Goal: Task Accomplishment & Management: Complete application form

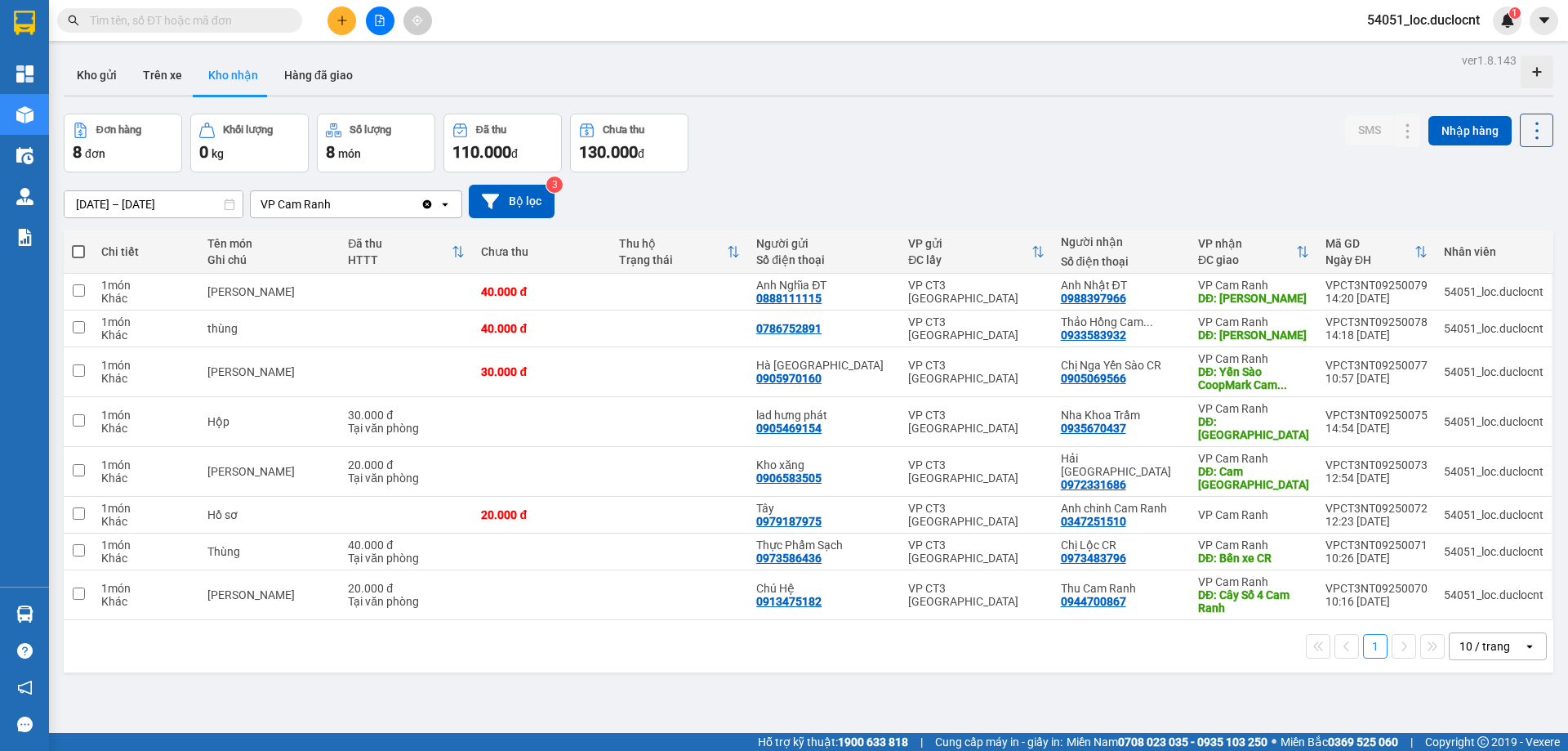
click at [341, 20] on icon "plus" at bounding box center [342, 20] width 12 height 12
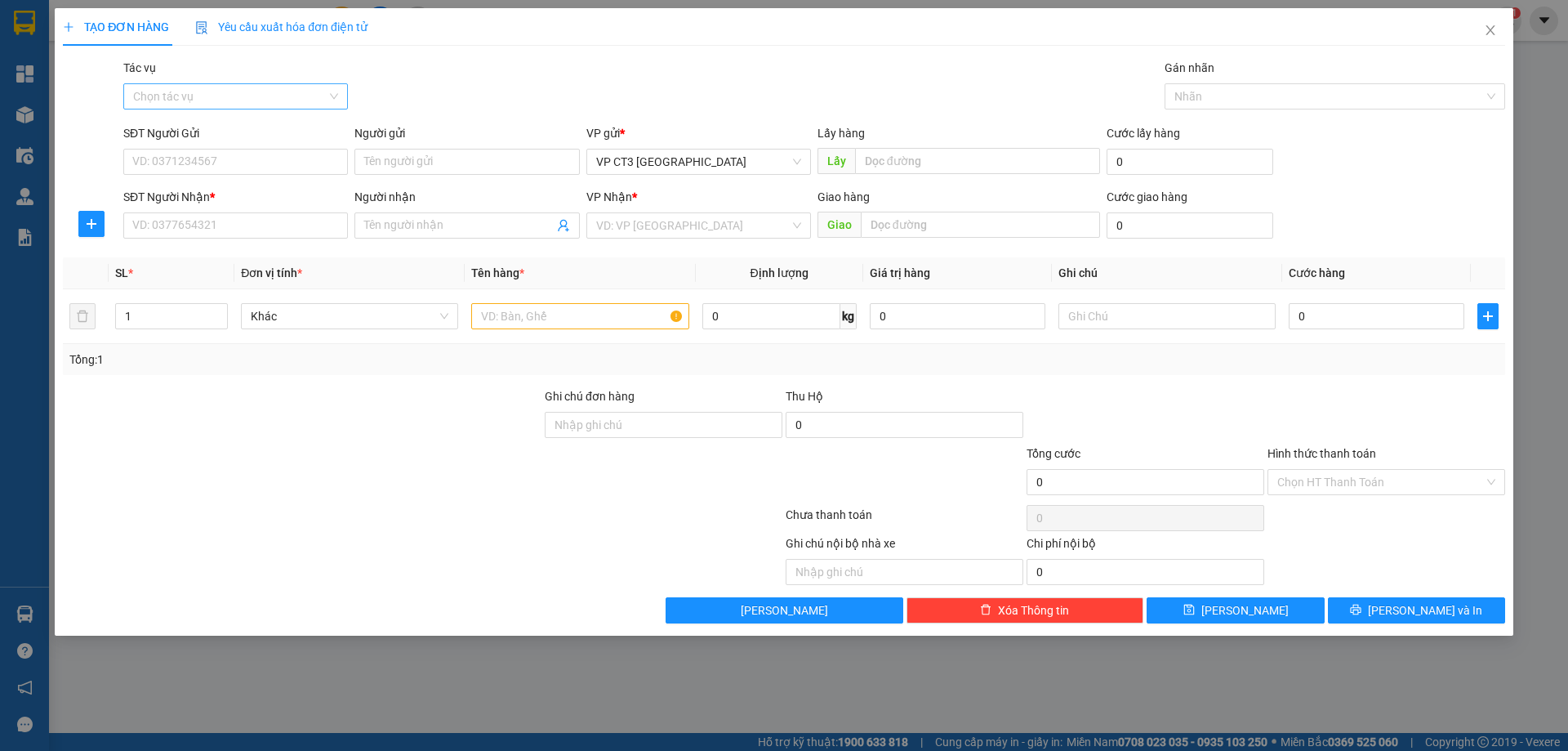
click at [286, 98] on input "Tác vụ" at bounding box center [230, 95] width 194 height 24
click at [247, 159] on div "Nhập hàng kho nhận" at bounding box center [236, 155] width 205 height 18
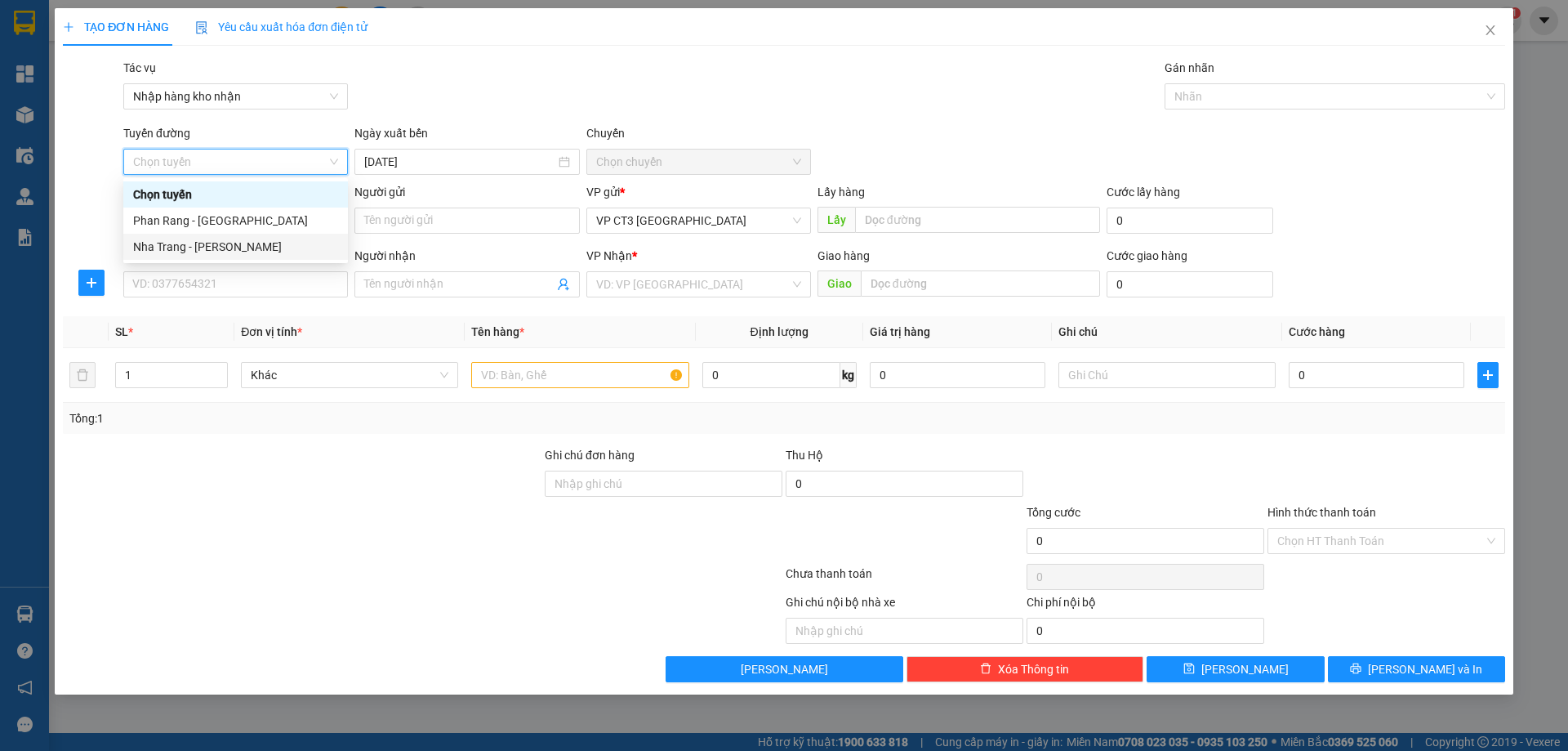
click at [250, 251] on div "Nha Trang - [PERSON_NAME]" at bounding box center [236, 247] width 205 height 18
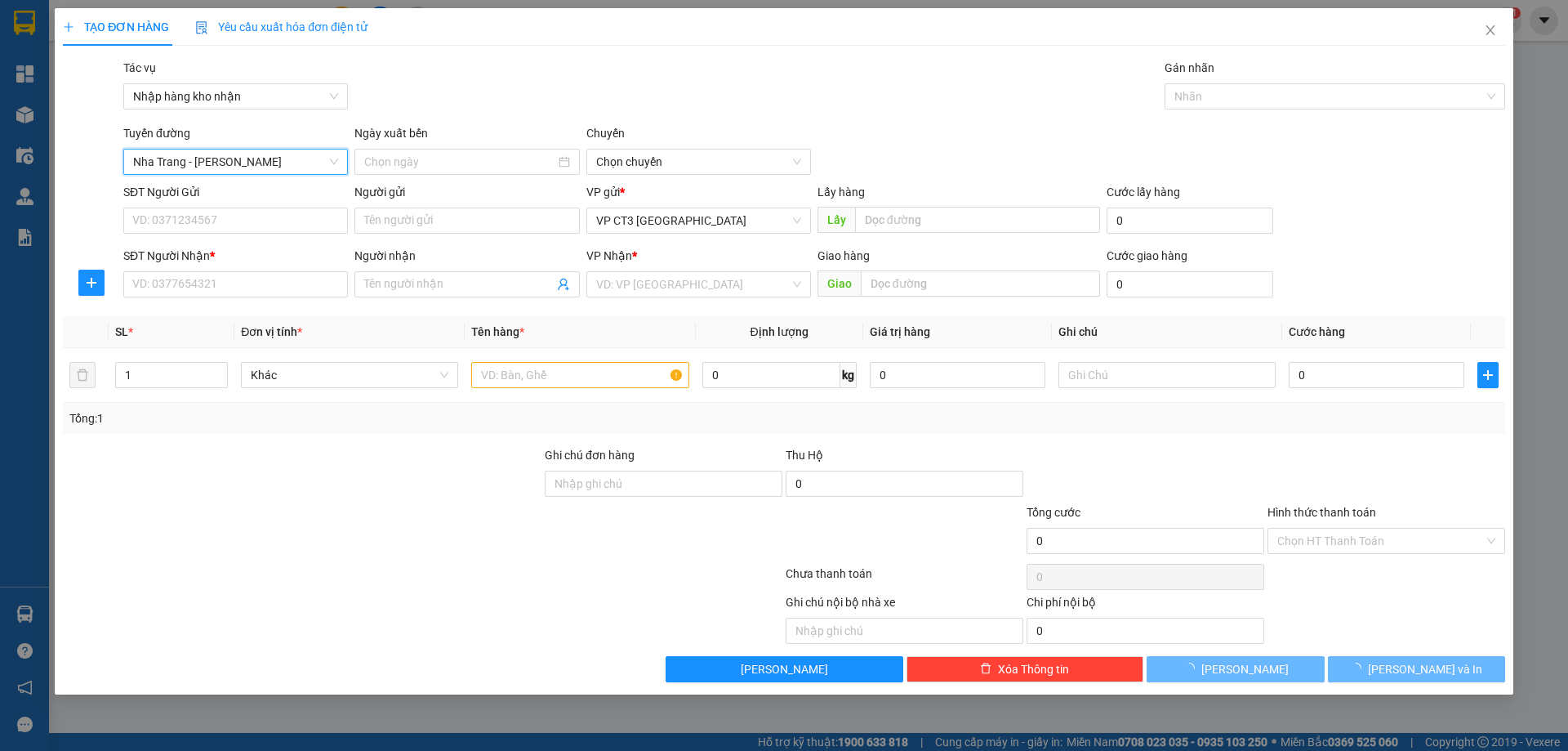
type input "[DATE]"
click at [789, 162] on span "04:30" at bounding box center [698, 161] width 205 height 24
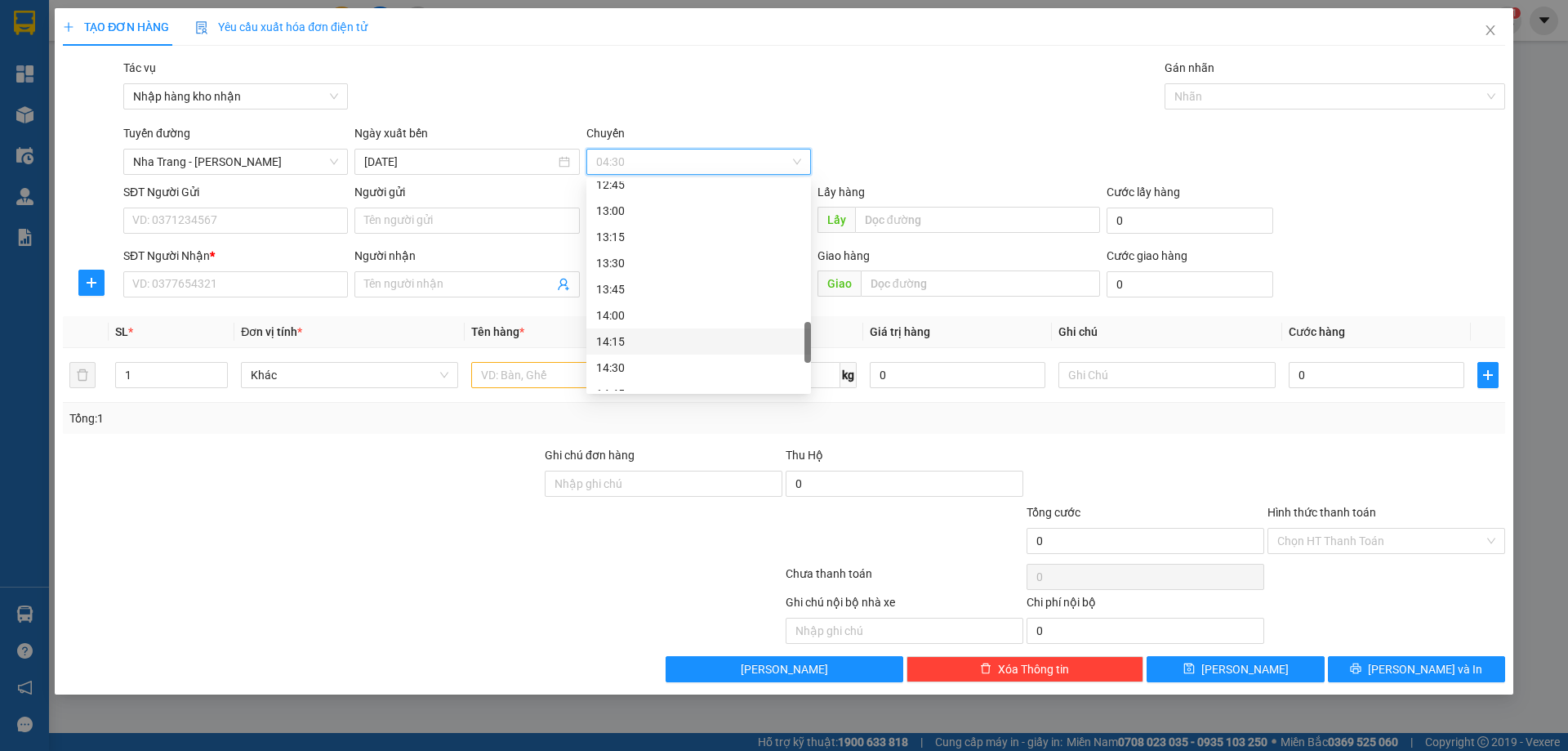
scroll to position [1063, 0]
click at [647, 336] on div "15:45" at bounding box center [698, 335] width 205 height 18
click at [688, 163] on span "15:45" at bounding box center [698, 161] width 205 height 24
click at [639, 358] on div "16:00" at bounding box center [698, 361] width 205 height 18
click at [1205, 95] on div at bounding box center [1326, 96] width 316 height 20
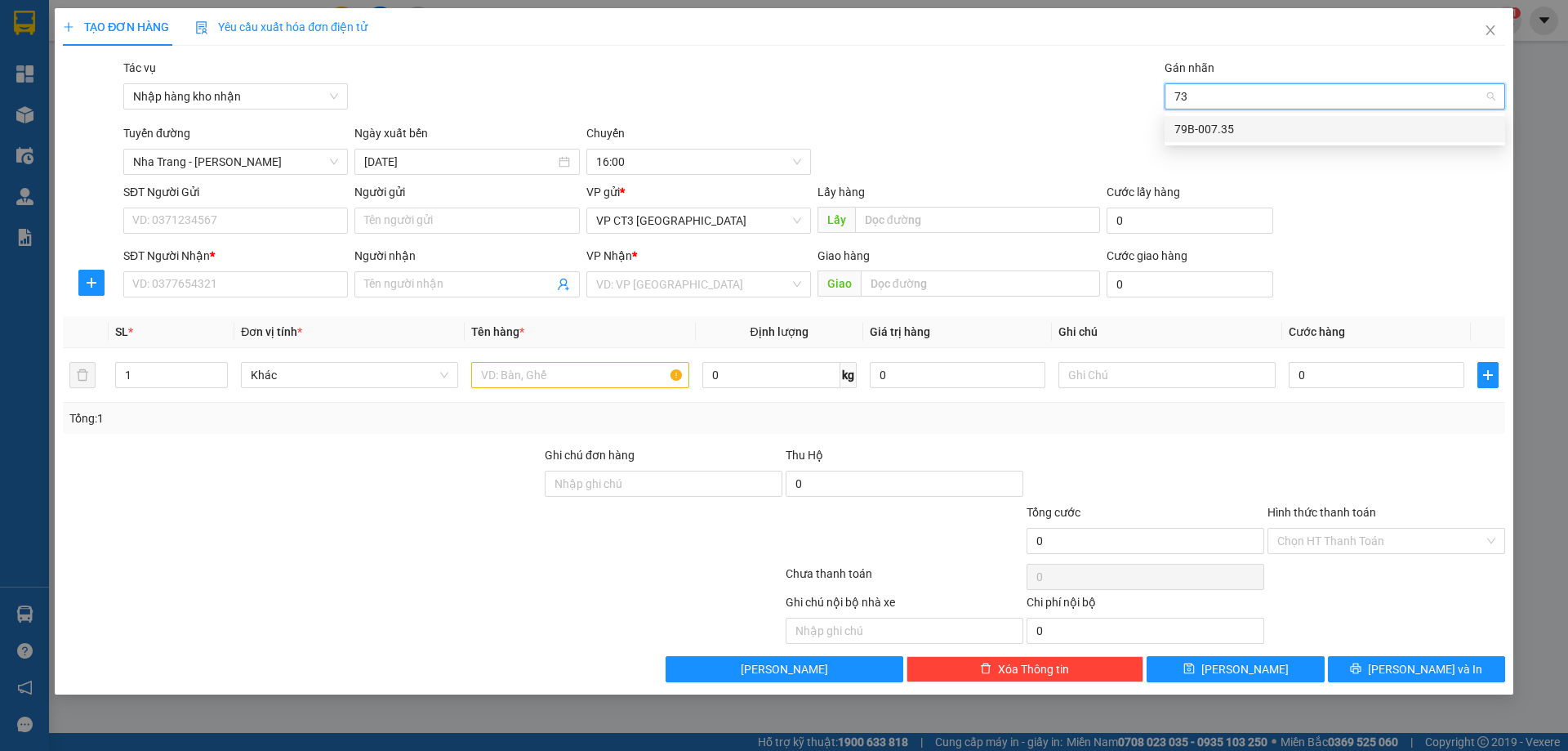
type input "735"
click at [1222, 138] on div "79B-007.35" at bounding box center [1335, 129] width 340 height 26
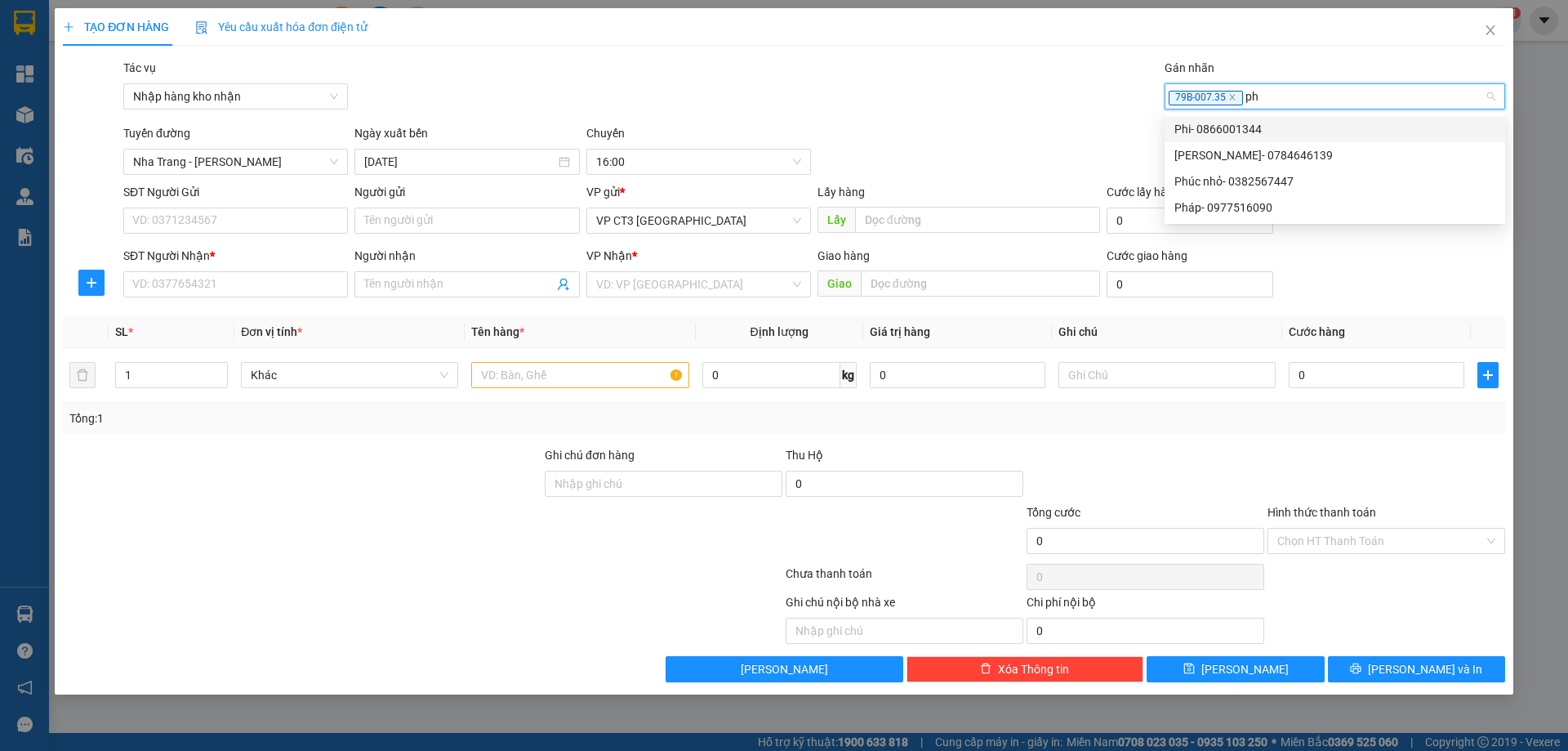
type input "phi"
click at [1266, 122] on div "Phi- 0866001344" at bounding box center [1335, 129] width 321 height 18
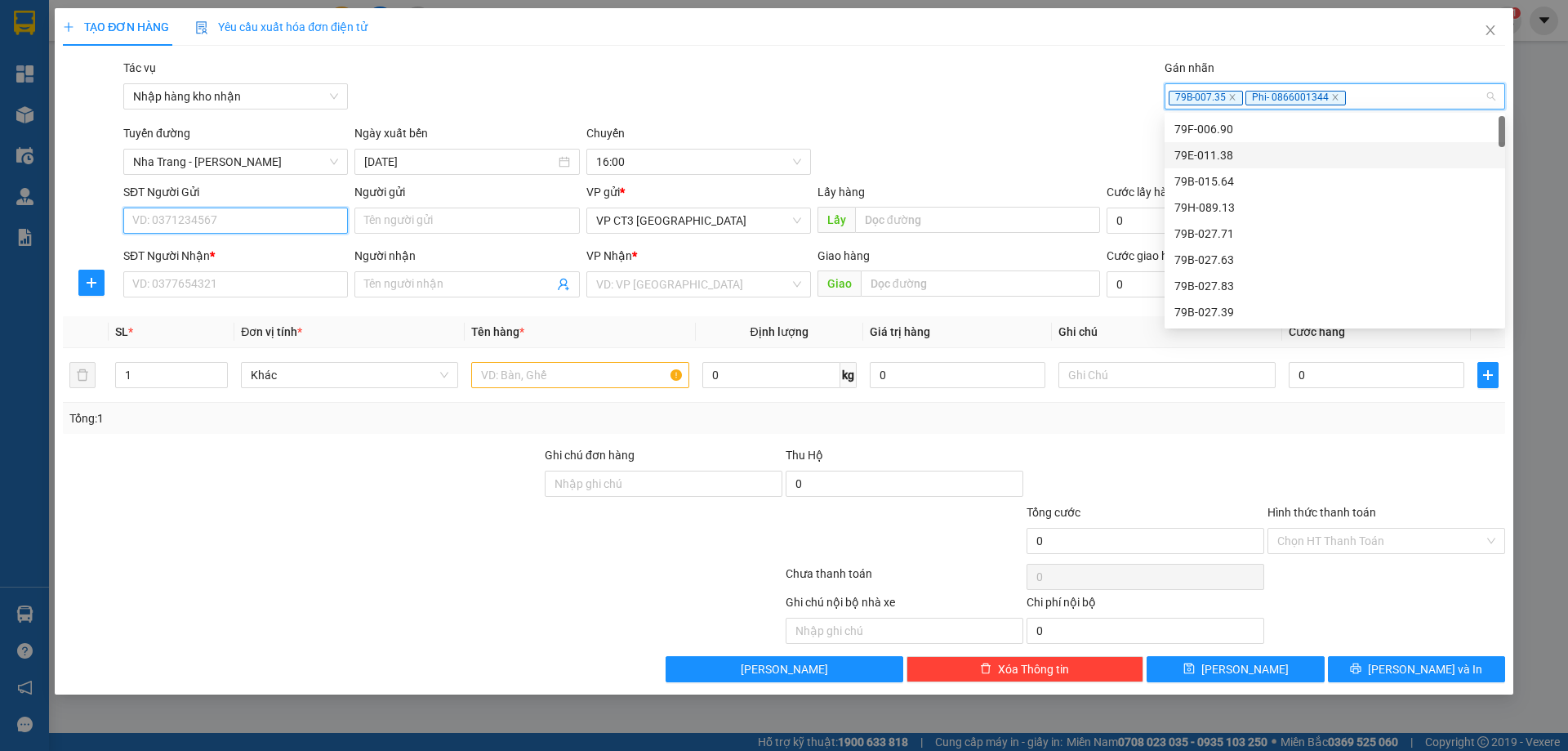
click at [299, 209] on input "SĐT Người Gửi" at bounding box center [236, 220] width 225 height 26
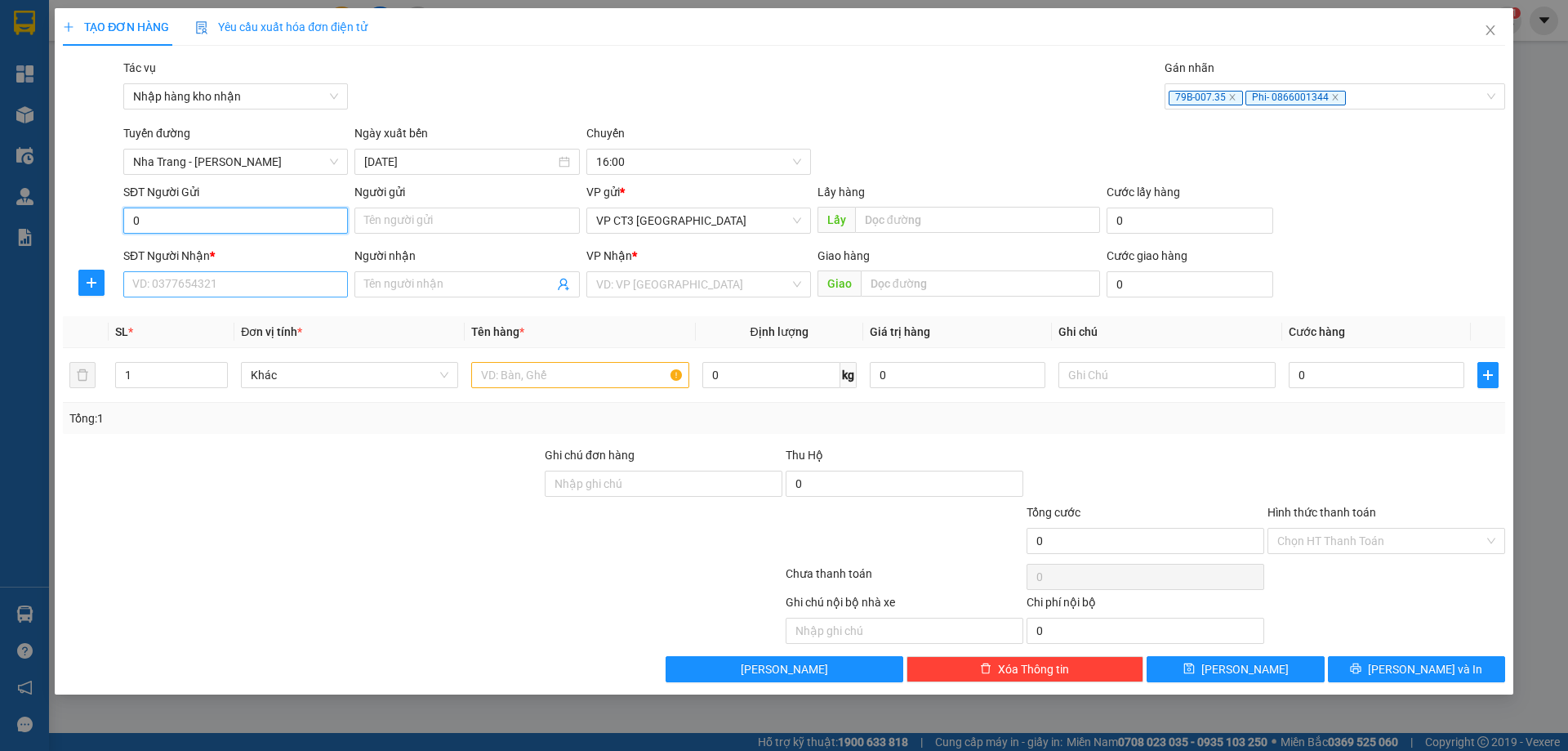
type input "0"
click at [296, 287] on input "SĐT Người Nhận *" at bounding box center [236, 284] width 225 height 26
type input "0935985846"
click at [415, 286] on input "Người nhận" at bounding box center [459, 285] width 189 height 18
type input "Long Cam Ranh"
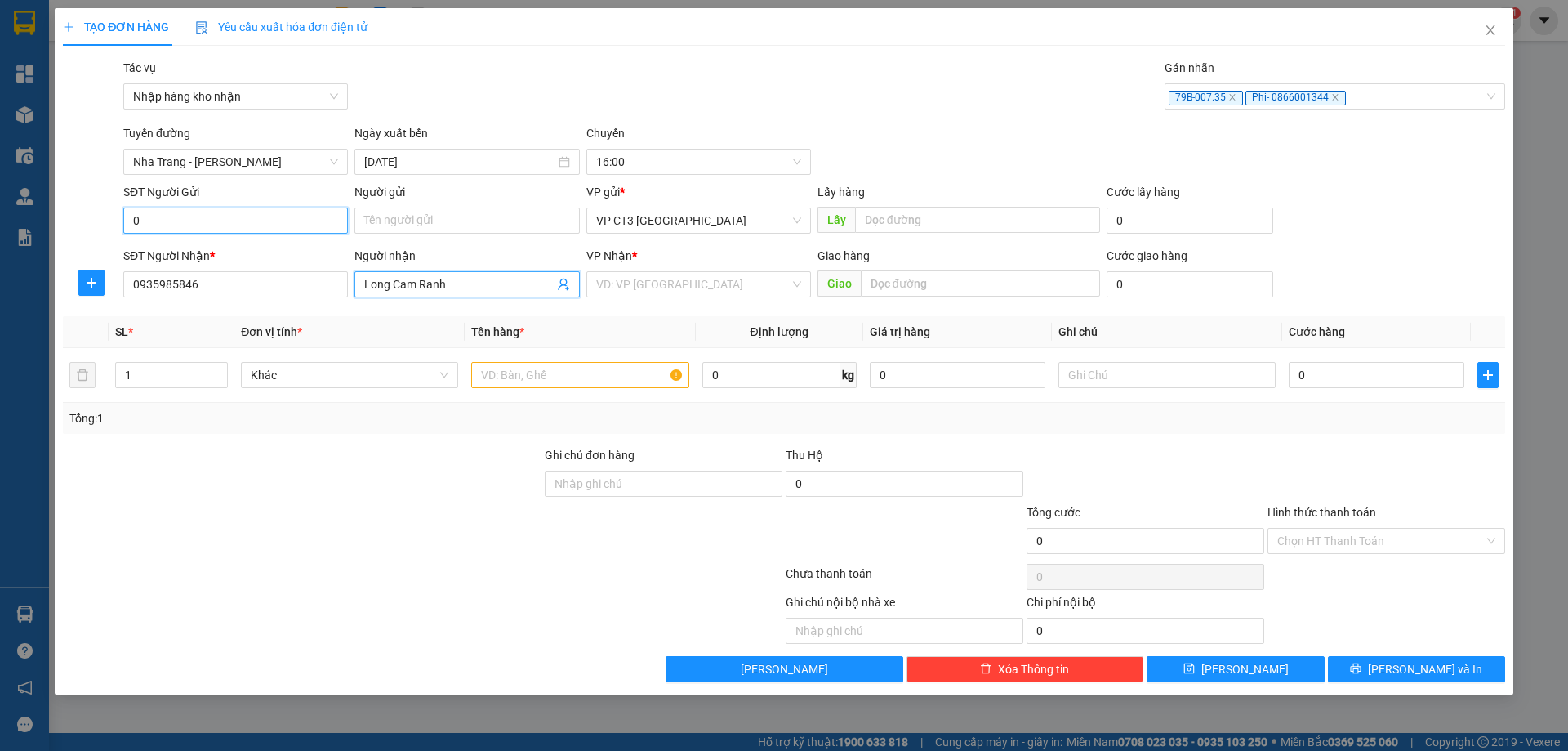
click at [301, 231] on input "0" at bounding box center [236, 220] width 225 height 26
type input "0834301474"
click at [280, 260] on div "0834301474 - Chị Thuyền NT" at bounding box center [236, 253] width 205 height 18
type input "Chị Thuyền NT"
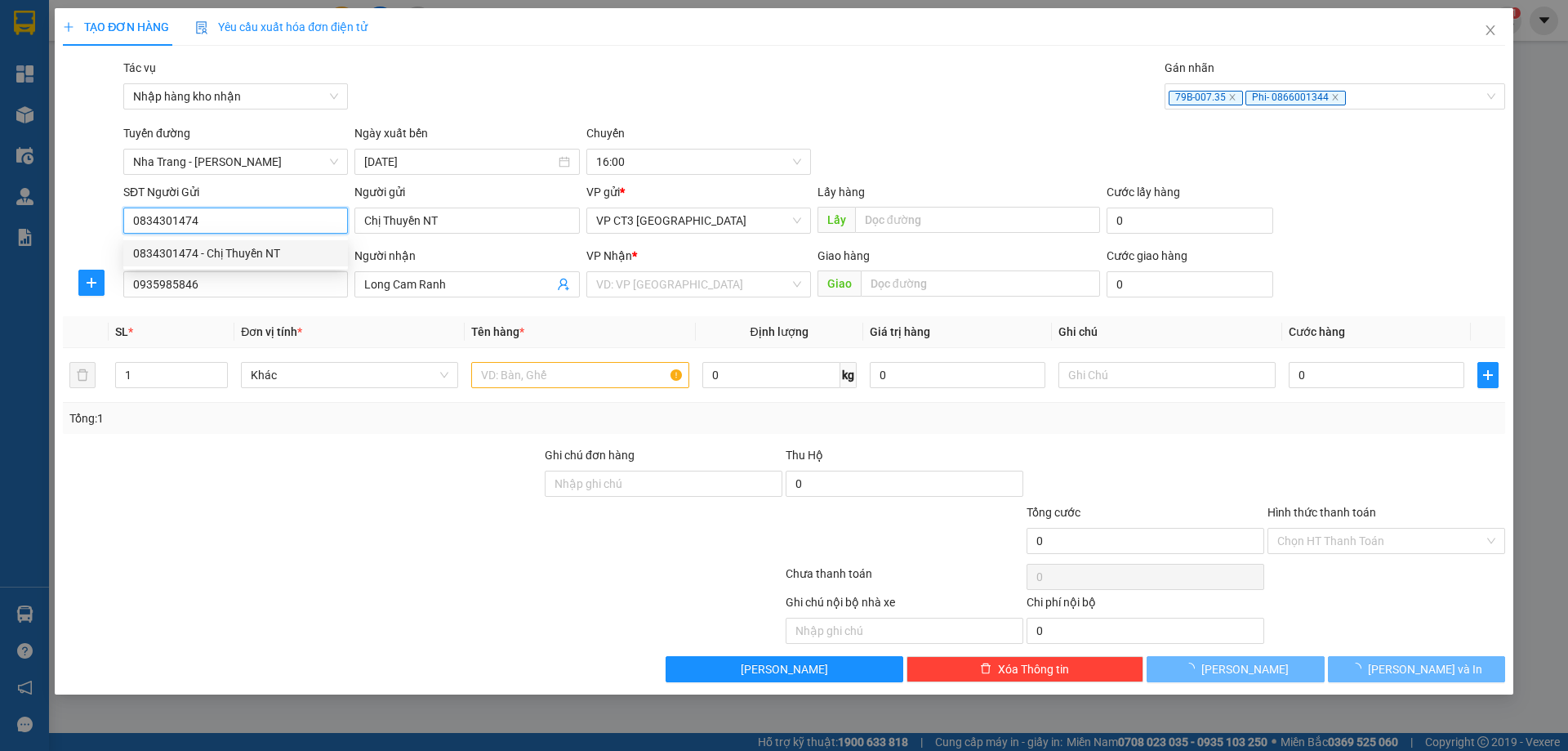
type input "20.000"
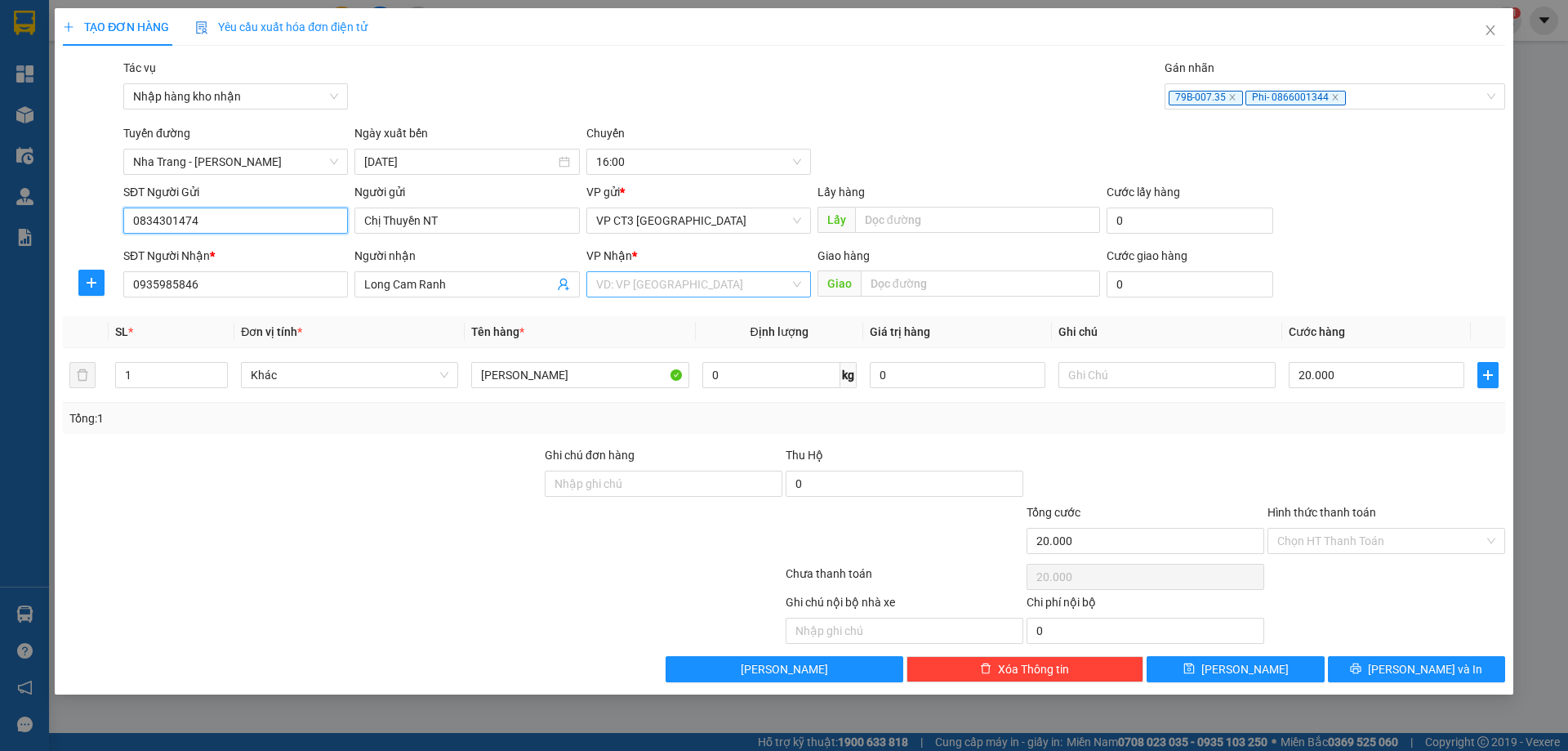
type input "0834301474"
click at [698, 286] on input "search" at bounding box center [692, 284] width 194 height 24
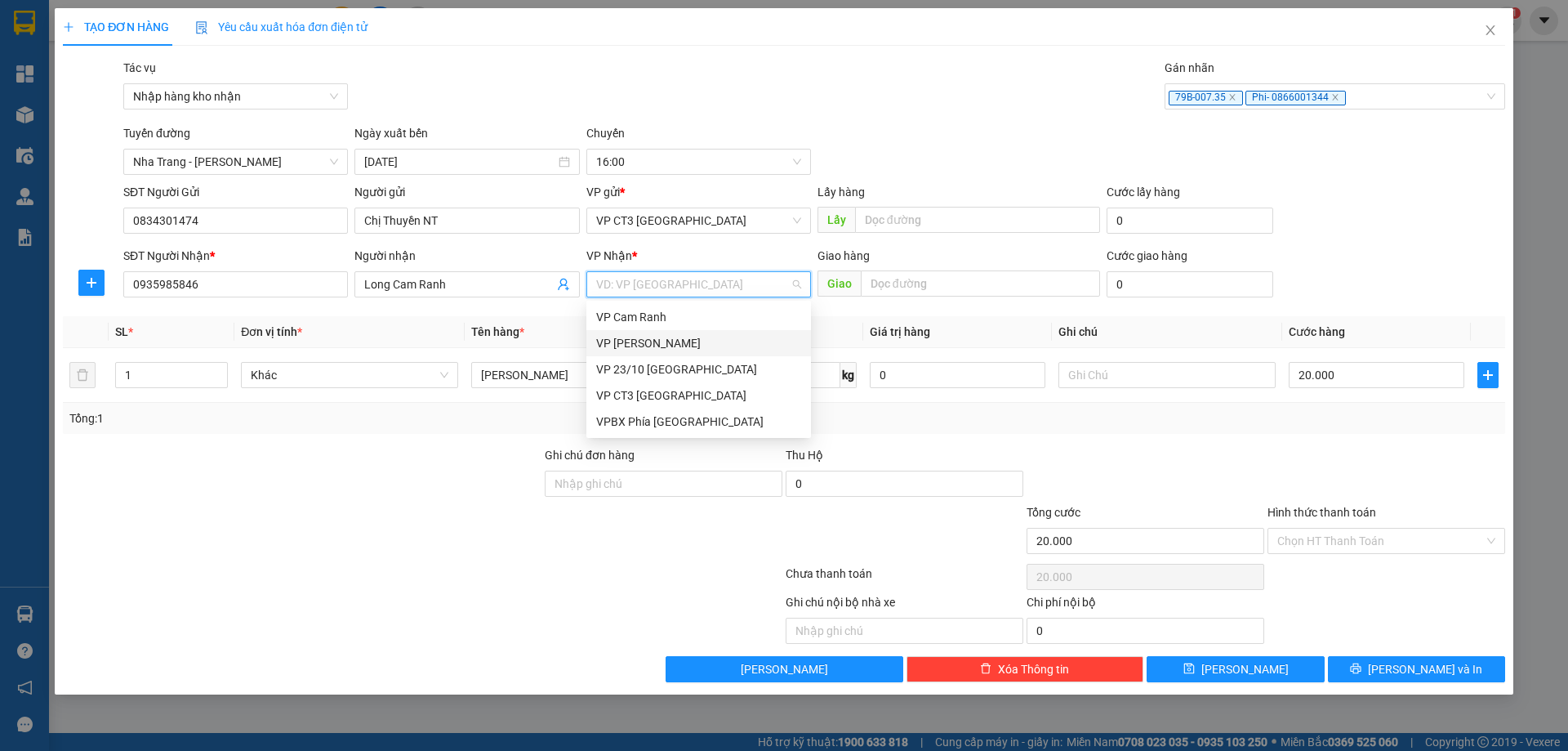
click at [662, 321] on div "VP Cam Ranh" at bounding box center [698, 317] width 205 height 18
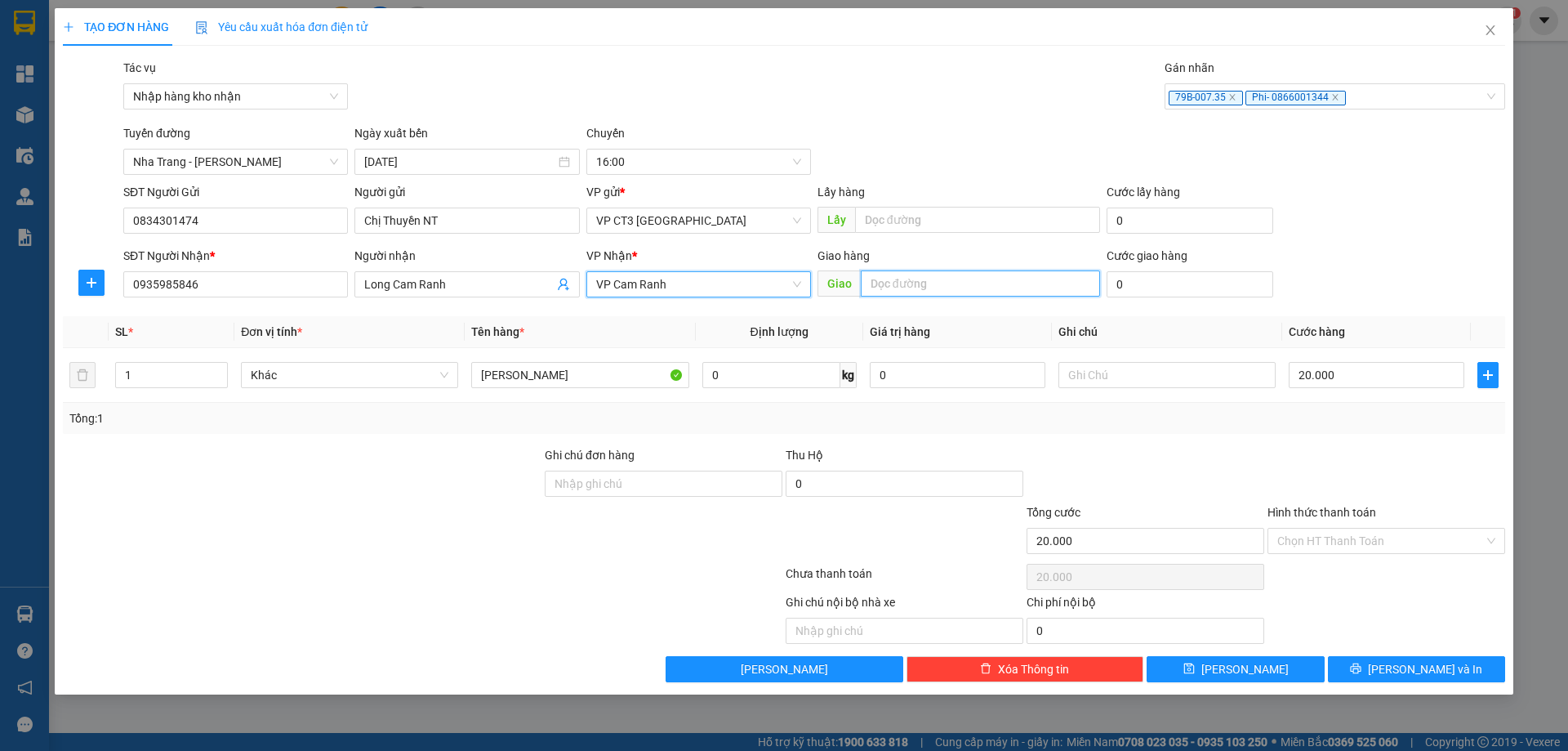
click at [974, 283] on input "text" at bounding box center [980, 283] width 239 height 26
type input "Sô 9 Cam Ranh"
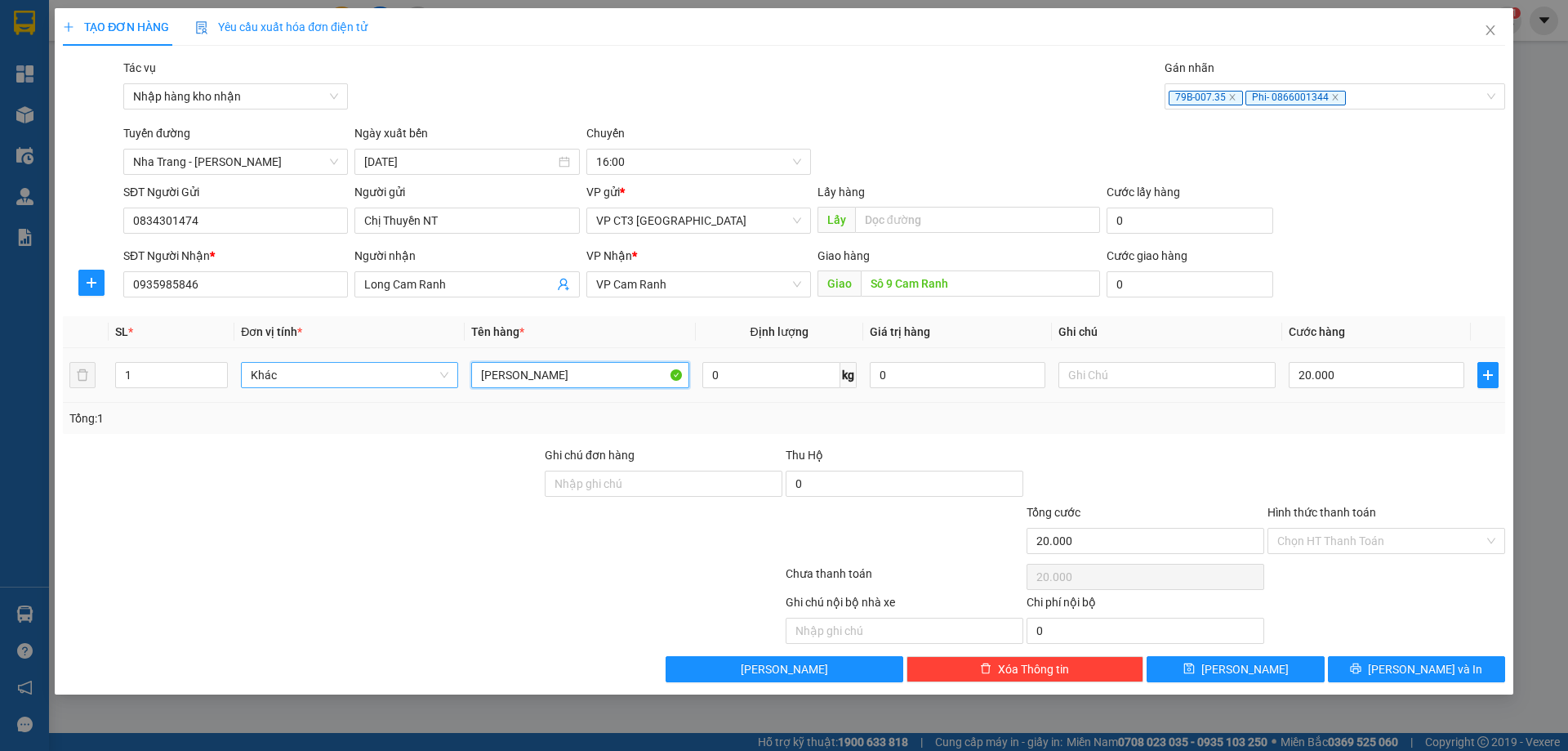
drag, startPoint x: 562, startPoint y: 375, endPoint x: 374, endPoint y: 380, distance: 188.1
click at [374, 380] on tr "1 Khác Hồ Sơ 0 kg 0 20.000" at bounding box center [784, 376] width 1442 height 55
type input "Bị"
type input "3"
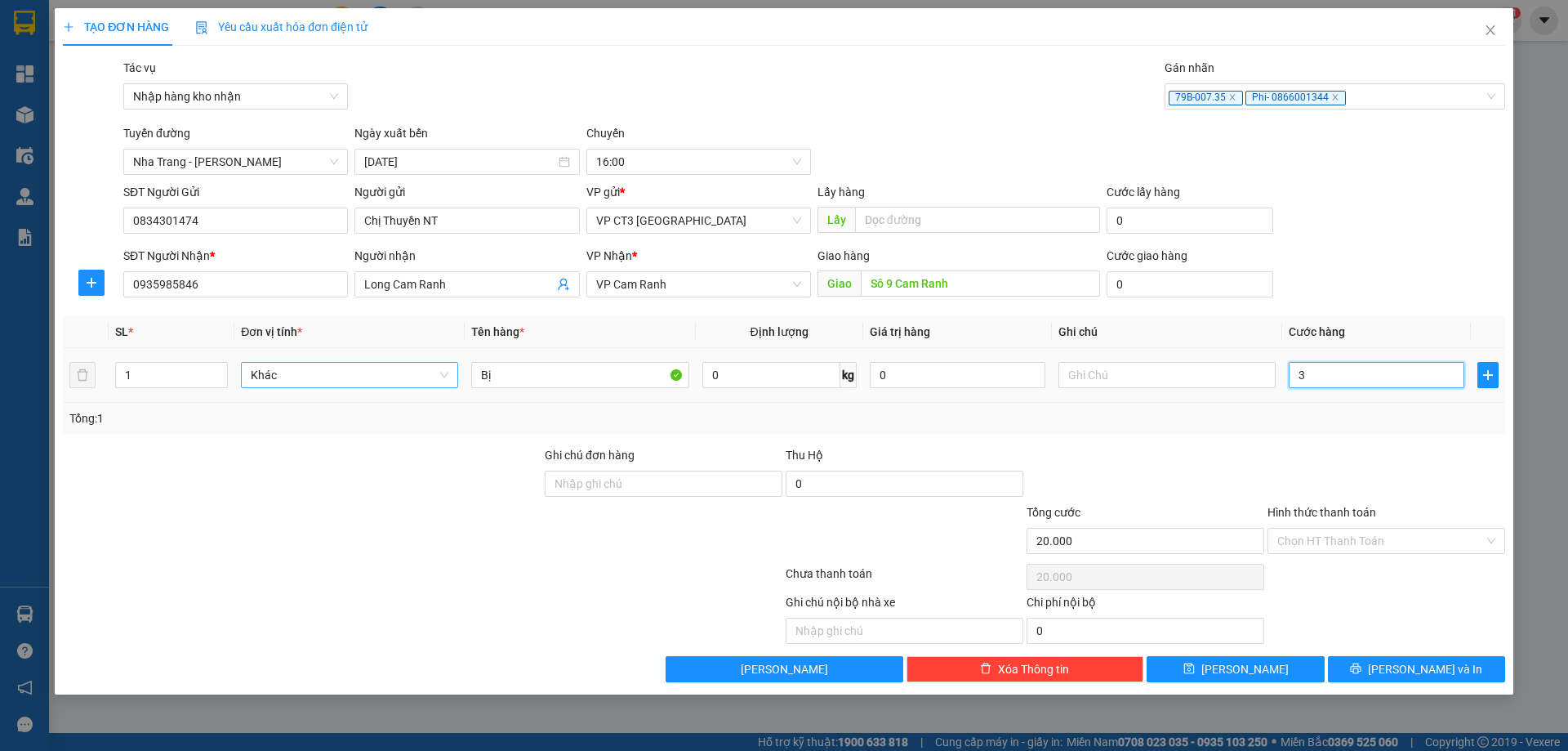
type input "3"
type input "30"
type input "300"
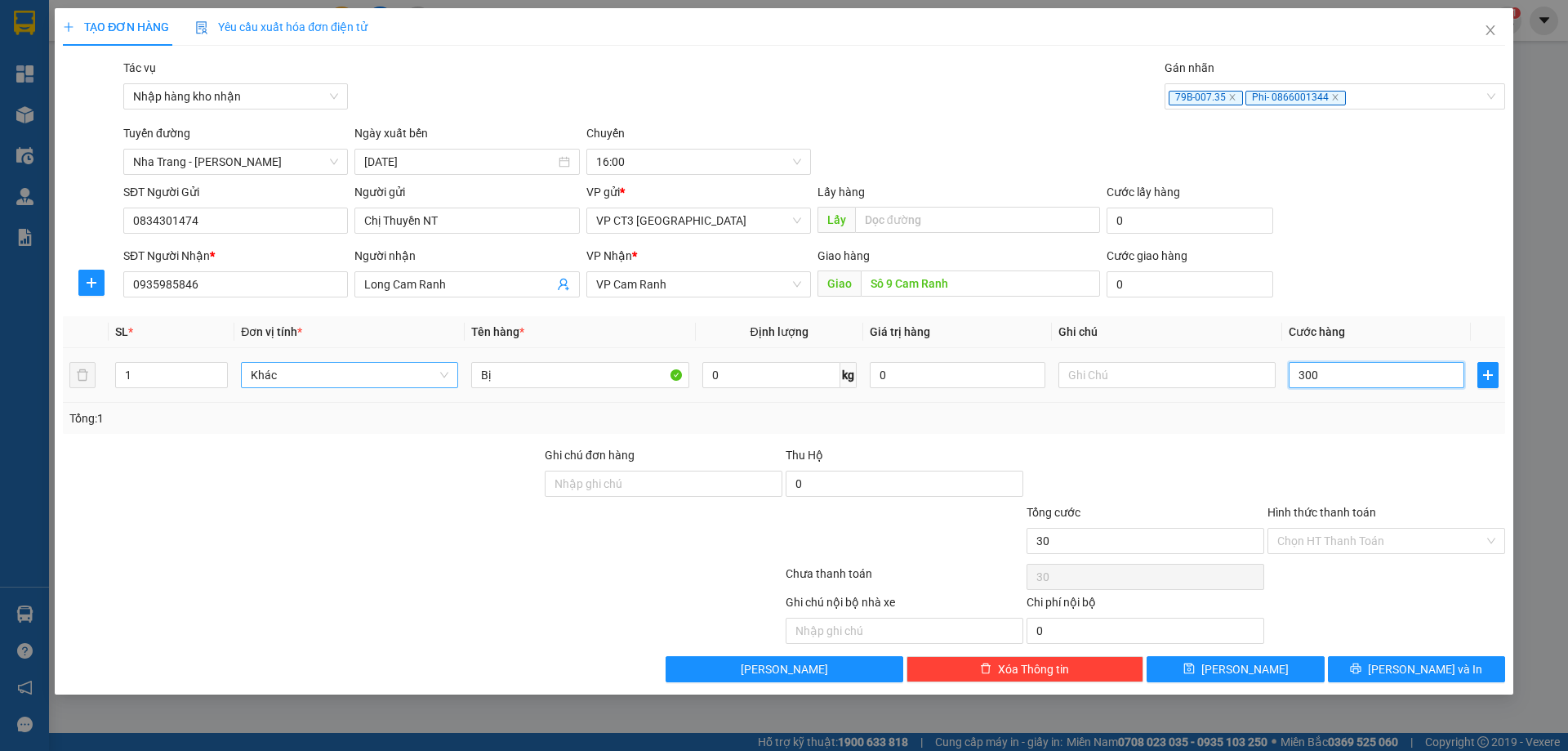
type input "300"
type input "3.000"
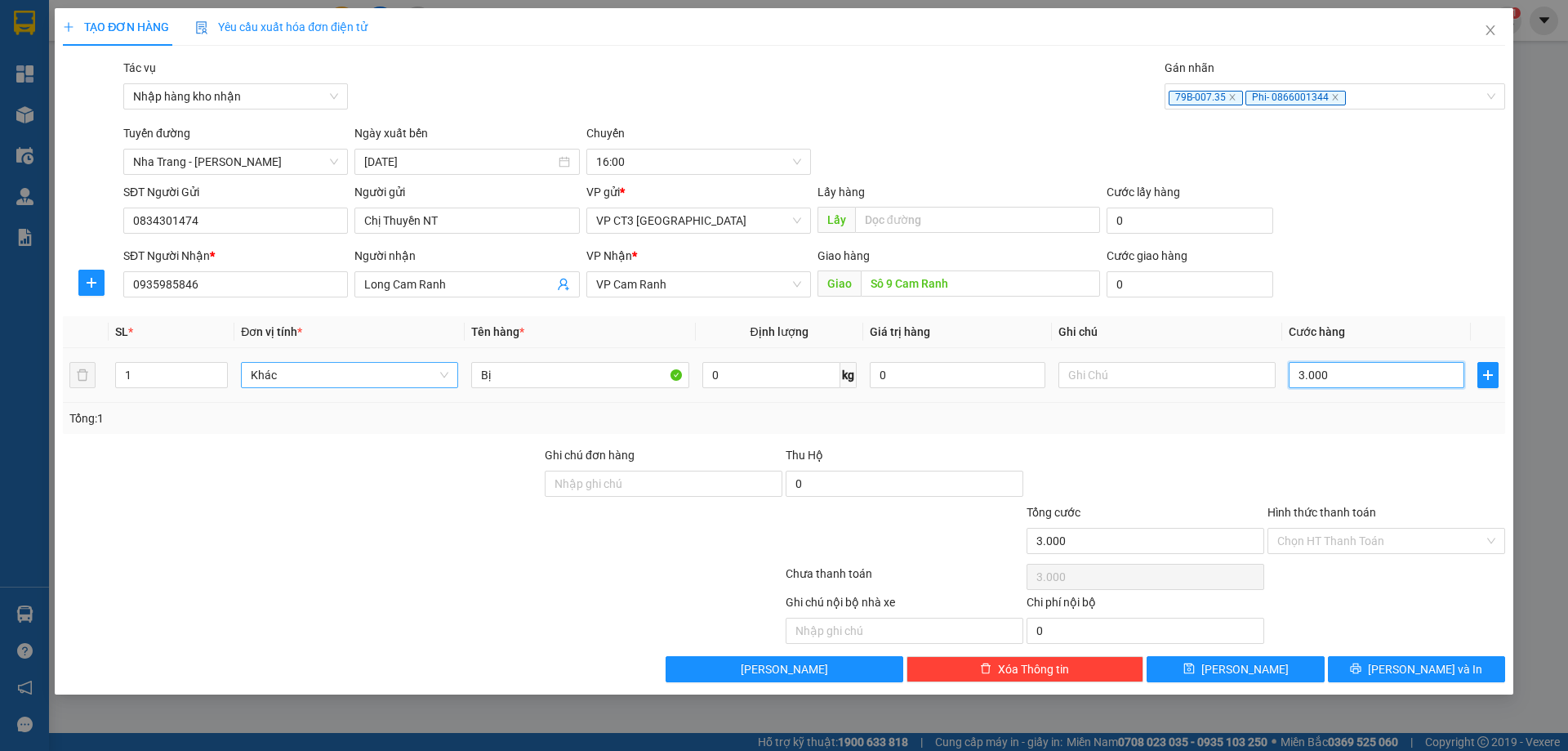
type input "30.000"
click at [1395, 543] on input "Hình thức thanh toán" at bounding box center [1381, 540] width 207 height 24
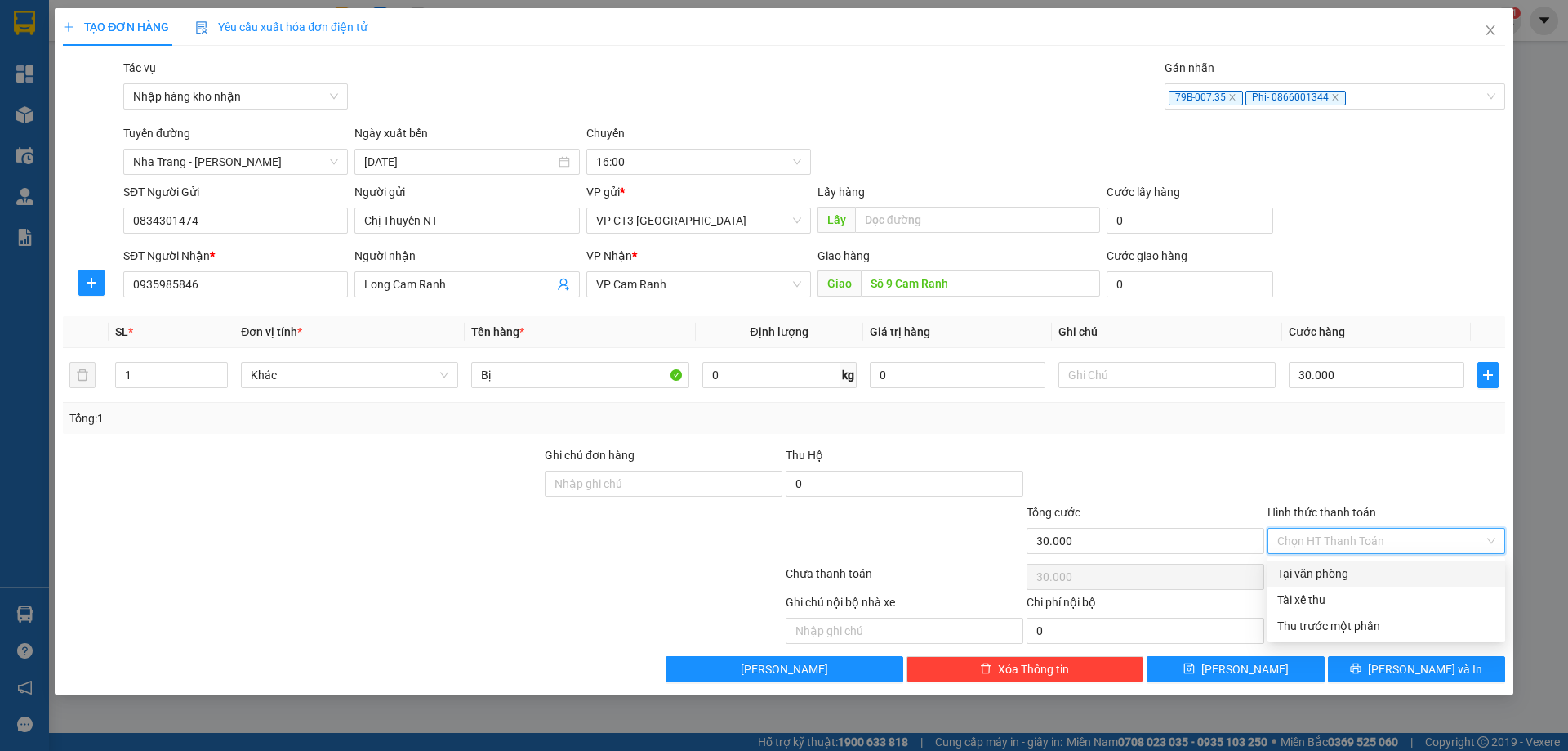
click at [1364, 573] on div "Tại văn phòng" at bounding box center [1386, 574] width 218 height 18
type input "0"
click at [1433, 670] on span "[PERSON_NAME] và In" at bounding box center [1425, 669] width 114 height 18
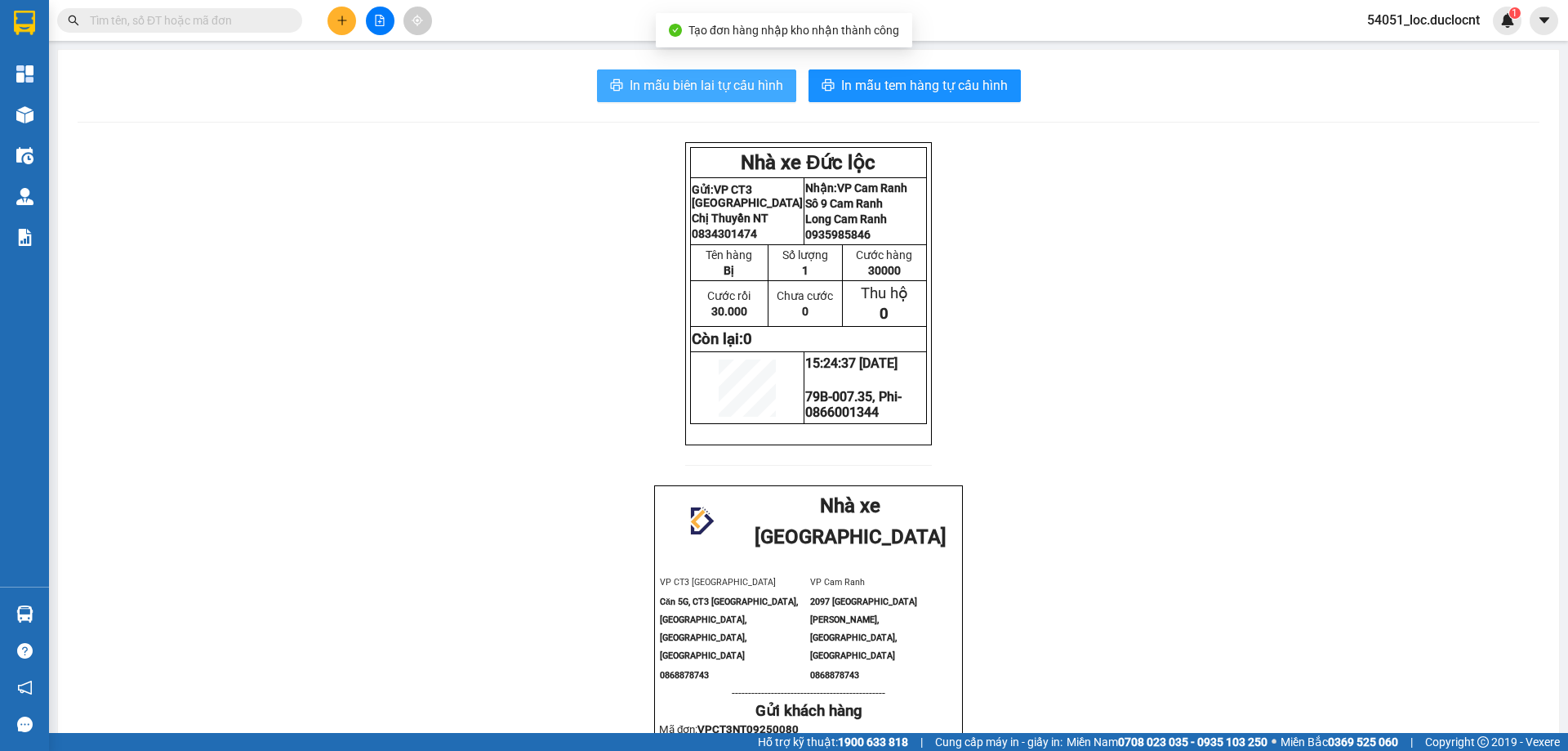
click at [680, 96] on button "In mẫu biên lai tự cấu hình" at bounding box center [696, 86] width 199 height 32
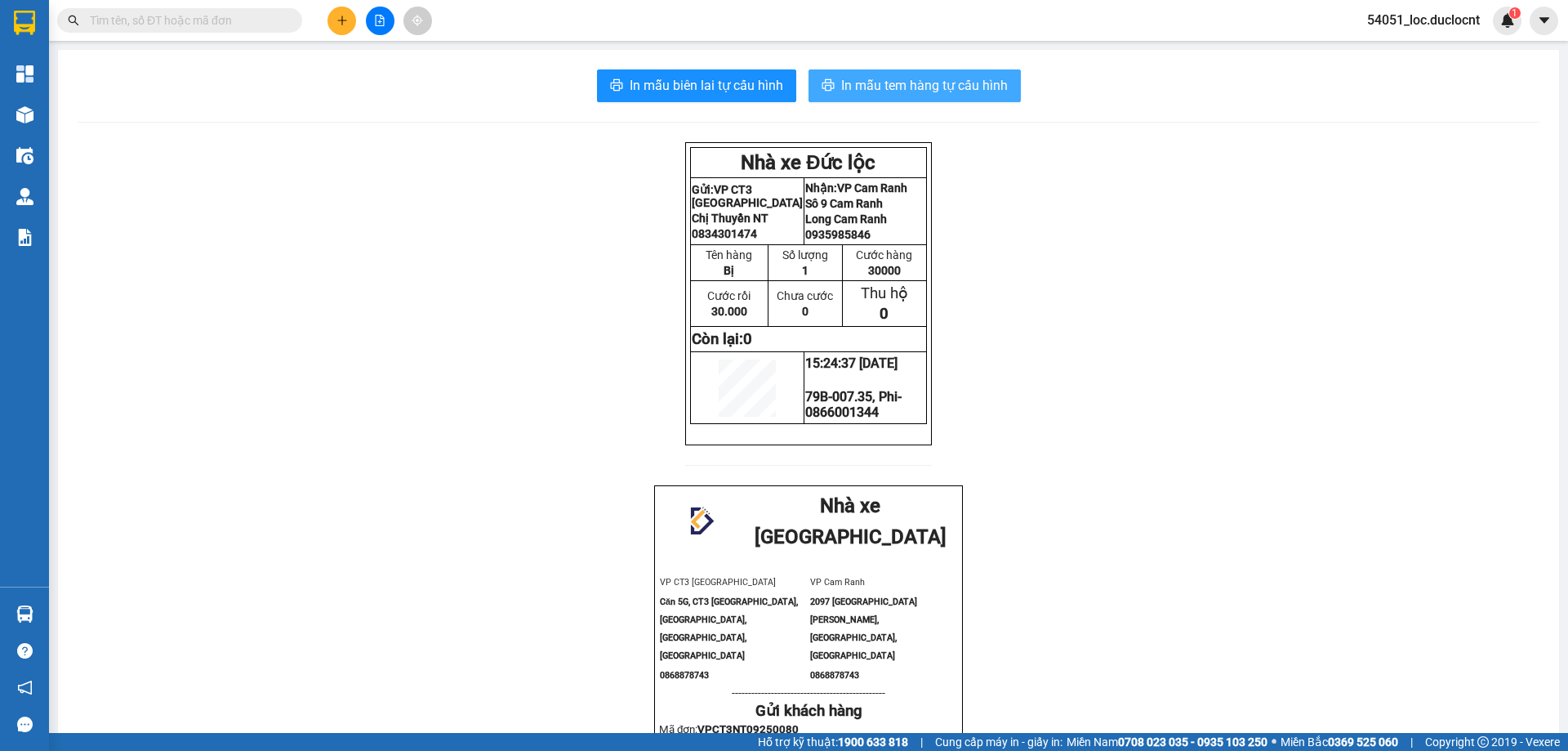
click at [978, 77] on span "In mẫu tem hàng tự cấu hình" at bounding box center [924, 85] width 167 height 21
